Goal: Transaction & Acquisition: Purchase product/service

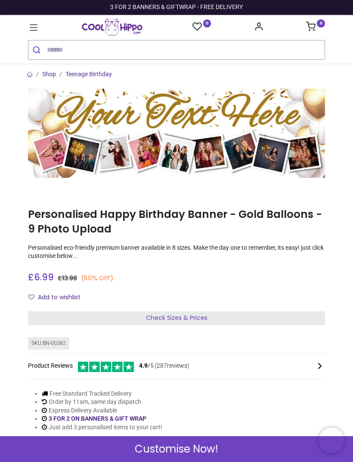
click at [34, 30] on icon at bounding box center [33, 27] width 11 height 11
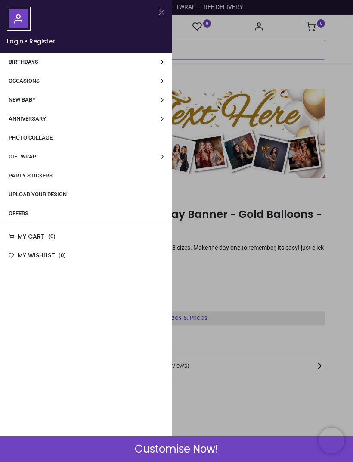
click at [307, 181] on div at bounding box center [176, 231] width 353 height 462
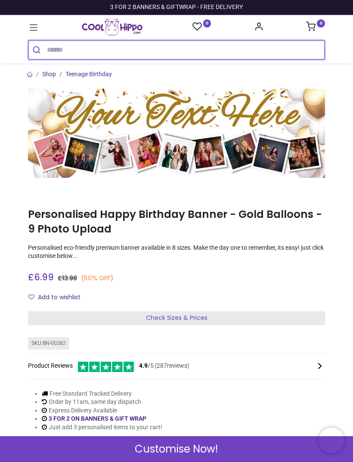
click at [195, 53] on input "search" at bounding box center [186, 49] width 278 height 19
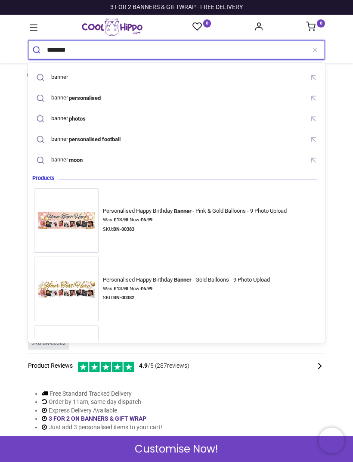
type input "*******"
click at [37, 49] on button "submit" at bounding box center [37, 49] width 19 height 19
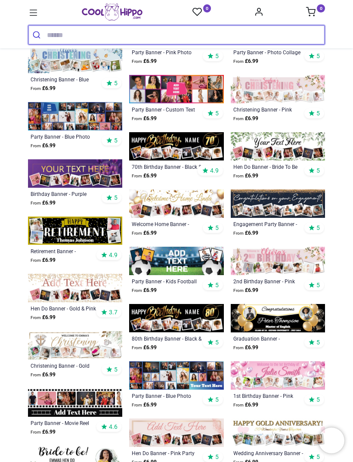
scroll to position [543, 0]
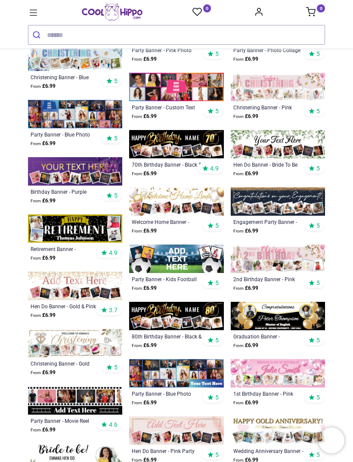
click at [78, 288] on img at bounding box center [75, 286] width 94 height 28
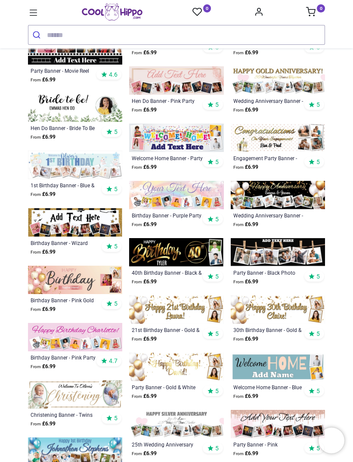
scroll to position [901, 0]
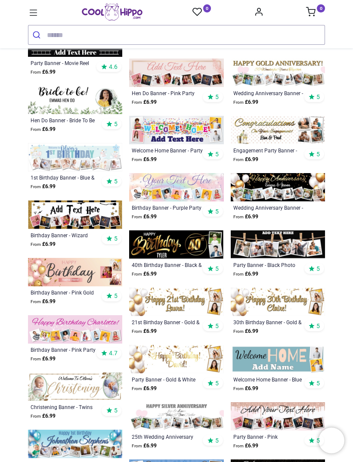
click at [79, 213] on img at bounding box center [75, 214] width 94 height 28
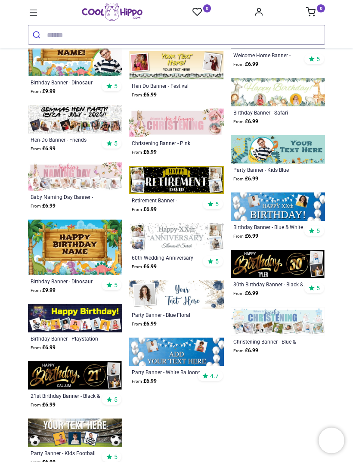
scroll to position [2450, 0]
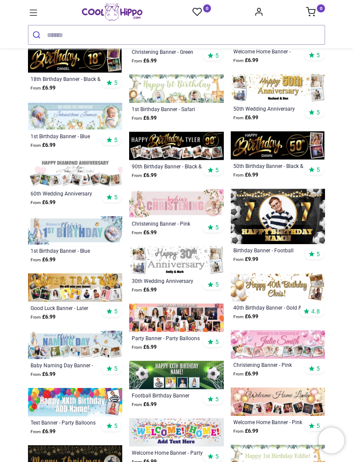
scroll to position [1799, 0]
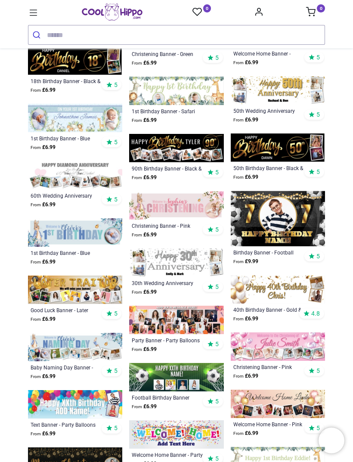
click at [200, 318] on img at bounding box center [176, 320] width 94 height 28
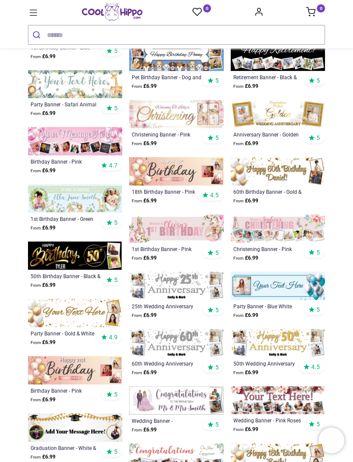
scroll to position [1316, 0]
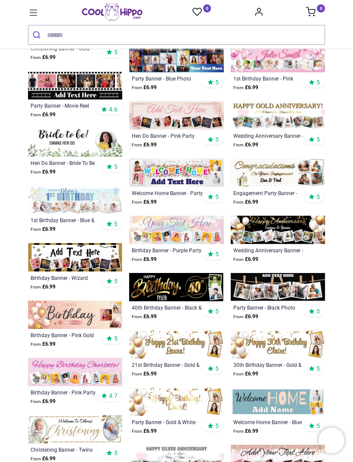
scroll to position [854, 0]
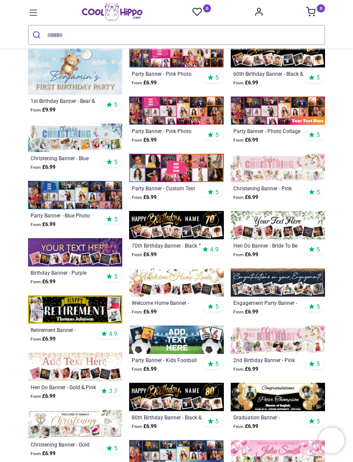
scroll to position [458, 0]
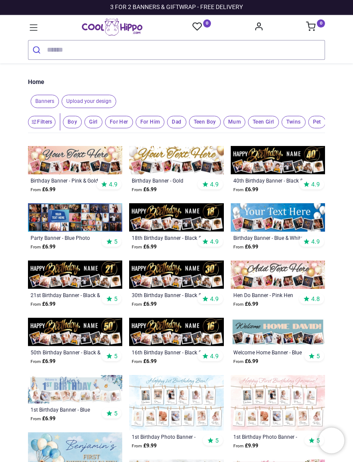
click at [37, 93] on div "Banners Upload your design" at bounding box center [176, 101] width 297 height 20
click at [41, 120] on button "Filters" at bounding box center [42, 122] width 28 height 12
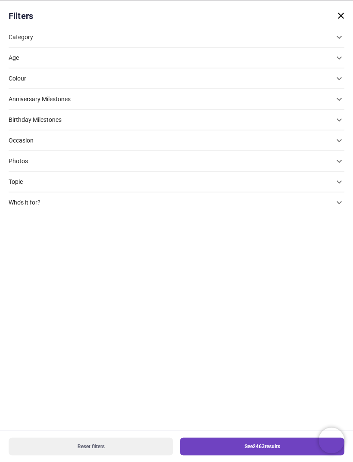
click at [338, 205] on icon at bounding box center [339, 202] width 10 height 10
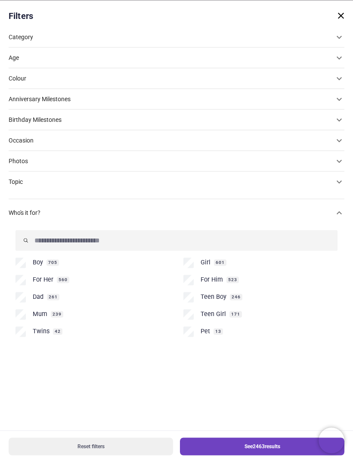
click at [342, 182] on icon at bounding box center [339, 181] width 10 height 10
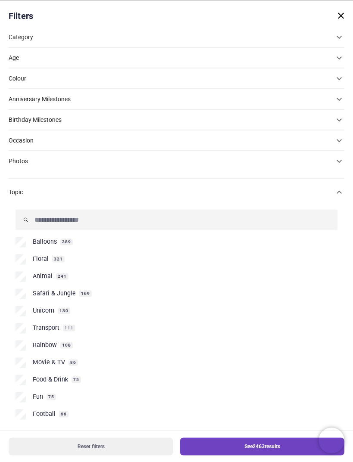
click at [342, 76] on icon at bounding box center [339, 78] width 10 height 10
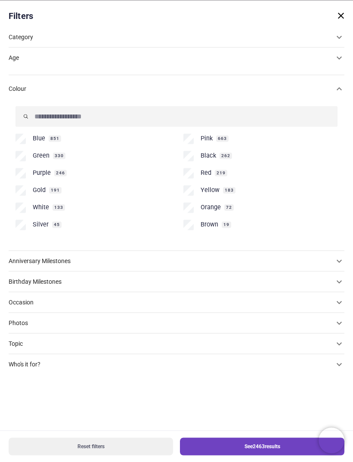
click at [337, 91] on icon at bounding box center [339, 88] width 10 height 10
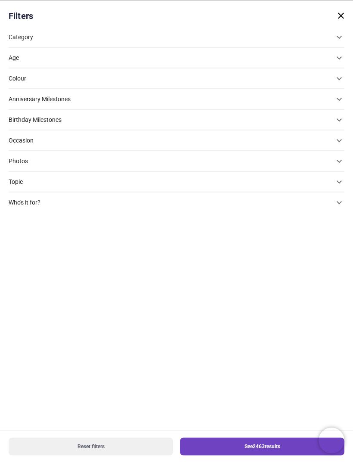
click at [340, 18] on icon "button" at bounding box center [341, 15] width 10 height 10
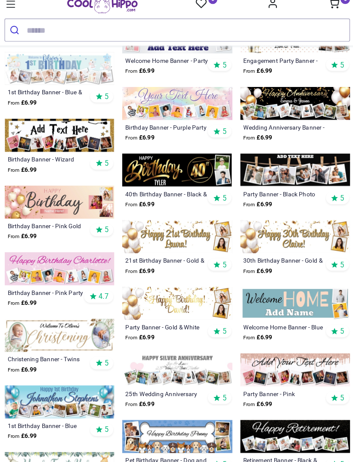
scroll to position [992, 0]
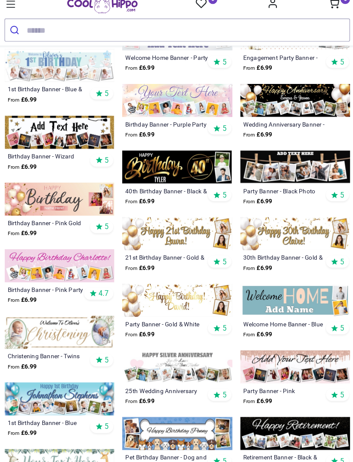
click at [279, 139] on img at bounding box center [278, 153] width 94 height 28
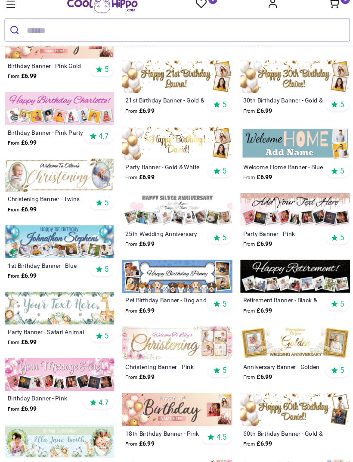
scroll to position [1128, 0]
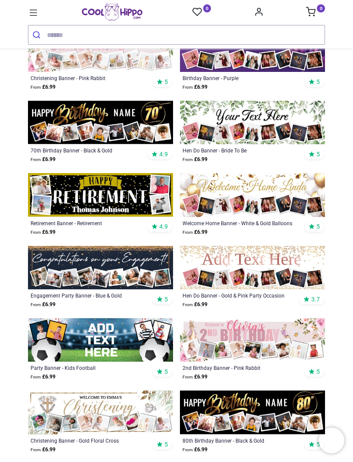
click at [283, 259] on img at bounding box center [252, 267] width 145 height 43
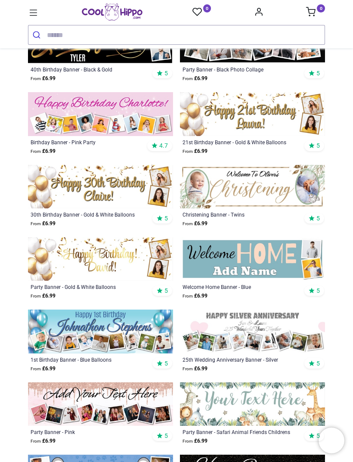
scroll to position [2096, 0]
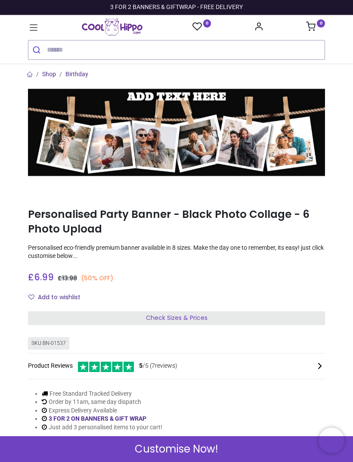
click at [207, 318] on div "Check Sizes & Prices" at bounding box center [176, 318] width 297 height 14
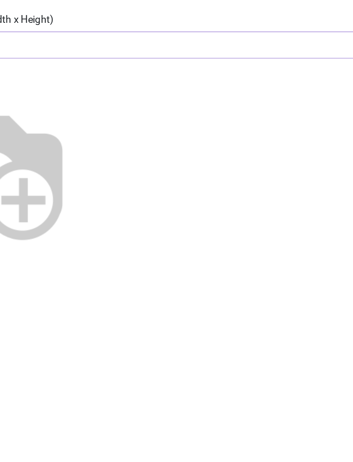
click at [117, 116] on img at bounding box center [62, 171] width 110 height 110
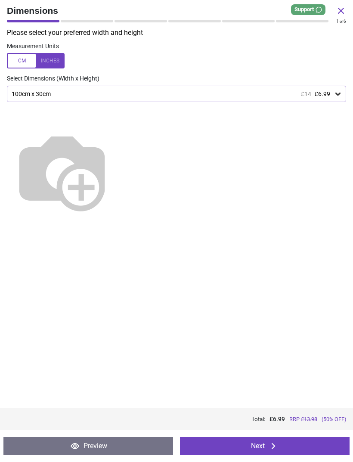
click at [345, 93] on div "100cm x 30cm £14 £6.99" at bounding box center [176, 94] width 339 height 16
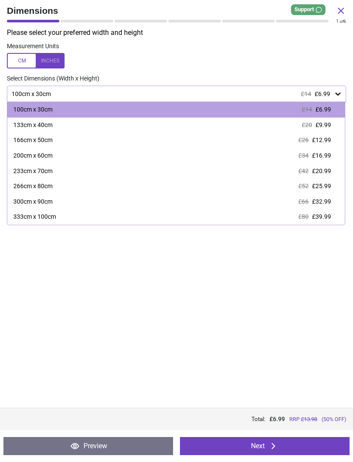
click at [336, 99] on div "100cm x 30cm £14 £6.99" at bounding box center [176, 94] width 339 height 16
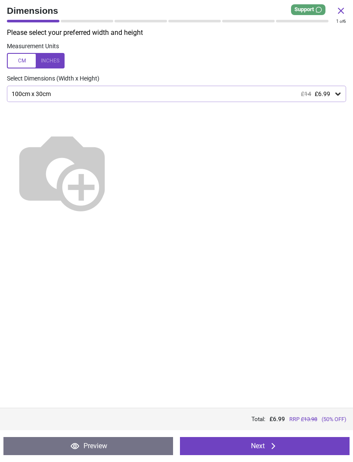
click at [340, 94] on icon at bounding box center [338, 94] width 9 height 9
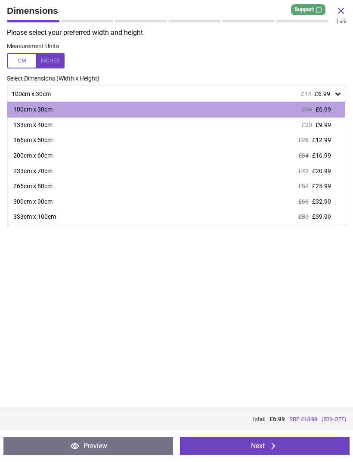
click at [328, 142] on span "£12.99" at bounding box center [321, 139] width 19 height 7
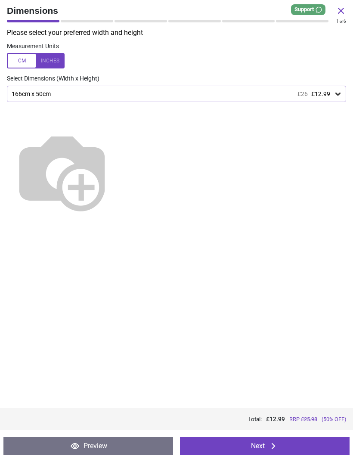
click at [56, 61] on div at bounding box center [36, 60] width 58 height 15
click at [265, 447] on button "Next" at bounding box center [265, 446] width 170 height 18
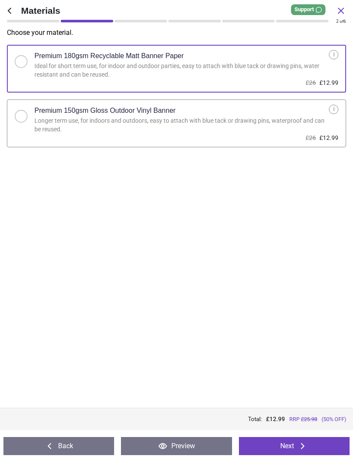
click at [28, 115] on div at bounding box center [25, 114] width 20 height 18
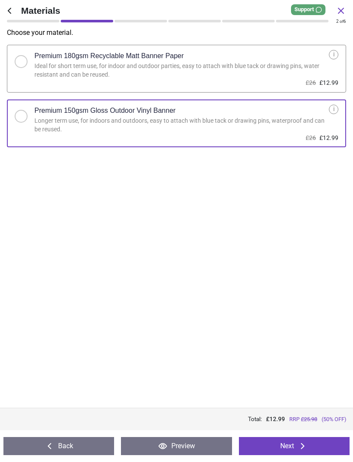
click at [298, 447] on icon at bounding box center [302, 446] width 10 height 10
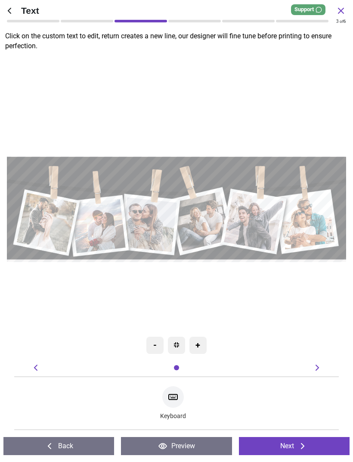
click at [202, 347] on div "+" at bounding box center [197, 345] width 17 height 17
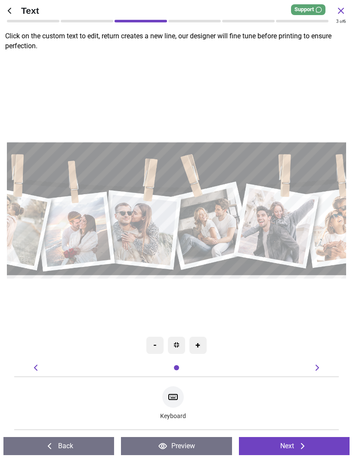
click at [153, 345] on div "-" at bounding box center [154, 345] width 17 height 17
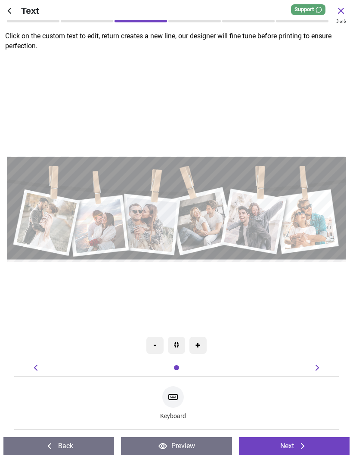
click at [189, 169] on textarea at bounding box center [176, 167] width 332 height 12
type textarea "***"
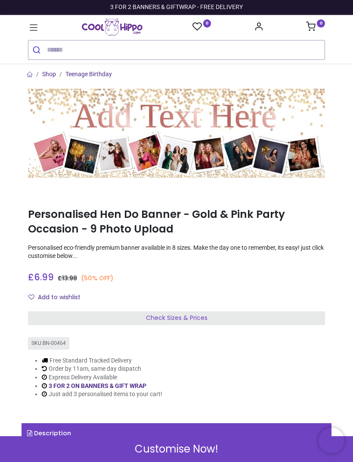
click at [193, 317] on span "Check Sizes & Prices" at bounding box center [177, 317] width 62 height 9
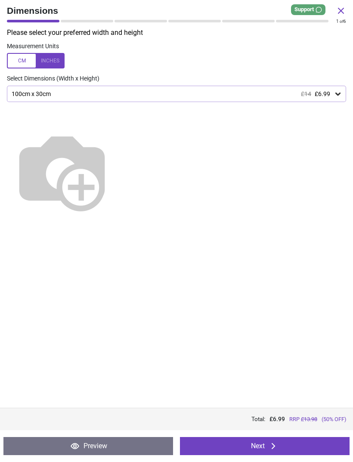
click at [52, 55] on div at bounding box center [36, 60] width 58 height 15
click at [338, 95] on icon at bounding box center [337, 94] width 5 height 3
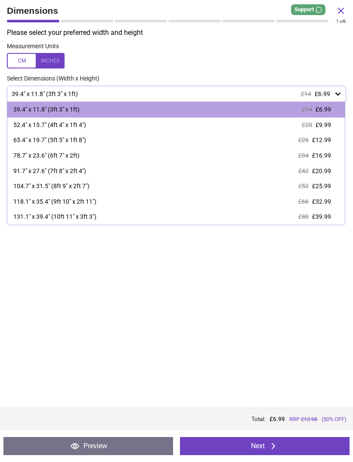
click at [80, 145] on div "65.4" x 19.7" (5ft 5" x 1ft 8") £26 £12.99" at bounding box center [175, 140] width 337 height 15
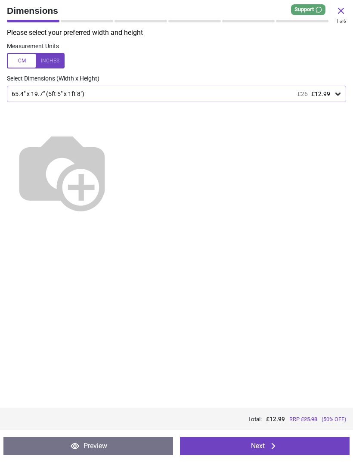
click at [260, 447] on button "Next" at bounding box center [265, 446] width 170 height 18
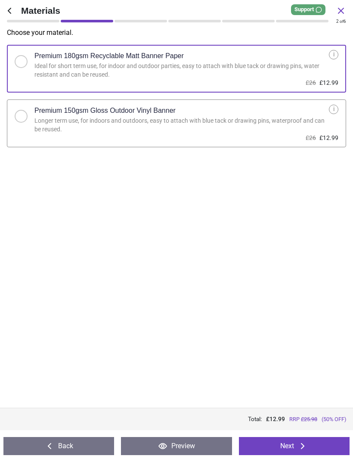
click at [271, 121] on div "Longer term use, for indoors and outdoors, easy to attach with blue tack or dra…" at bounding box center [181, 125] width 294 height 17
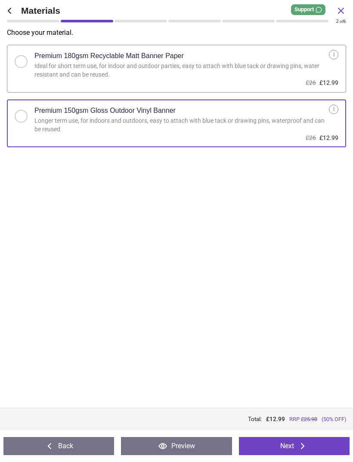
click at [296, 448] on button "Next" at bounding box center [294, 446] width 111 height 18
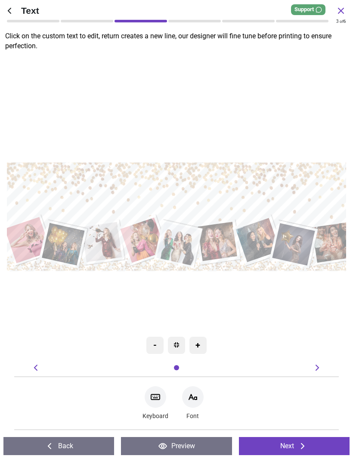
click at [291, 188] on textarea at bounding box center [176, 195] width 331 height 42
type textarea "*****"
